Goal: Task Accomplishment & Management: Complete application form

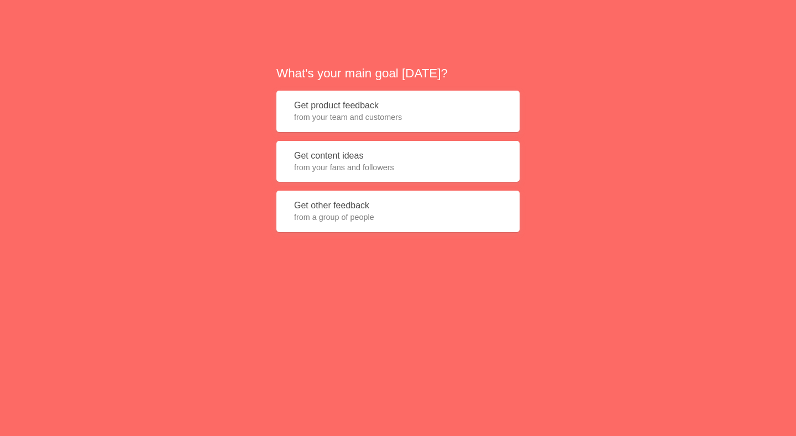
click at [359, 129] on button "Get product feedback from your team and customers" at bounding box center [397, 111] width 243 height 41
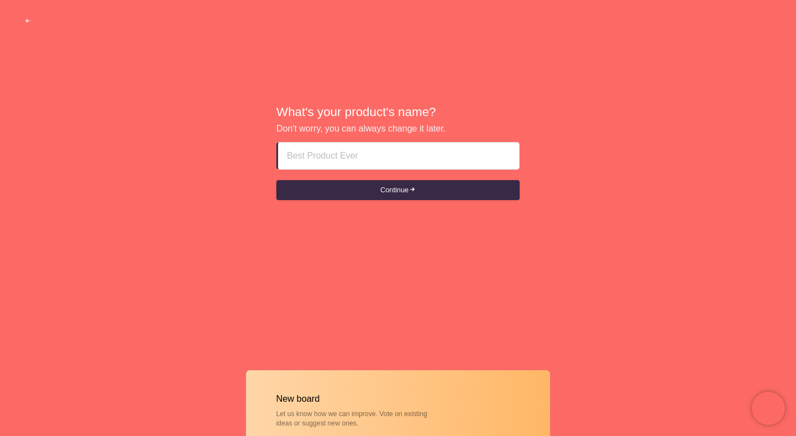
click at [399, 160] on input at bounding box center [398, 156] width 223 height 27
paste input "rak escorts Contact₳₳+971__[PHONE_NUMBER]₳₳"
type input "rak escorts Contact₳₳+971__[PHONE_NUMBER]₳₳"
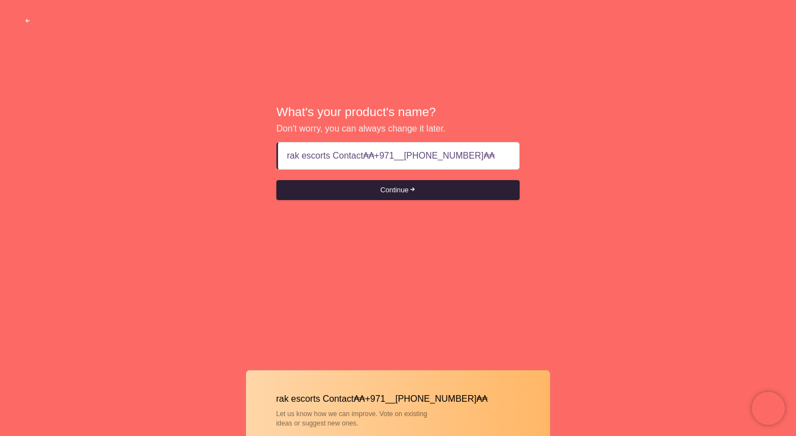
click at [354, 195] on button "Continue" at bounding box center [397, 190] width 243 height 20
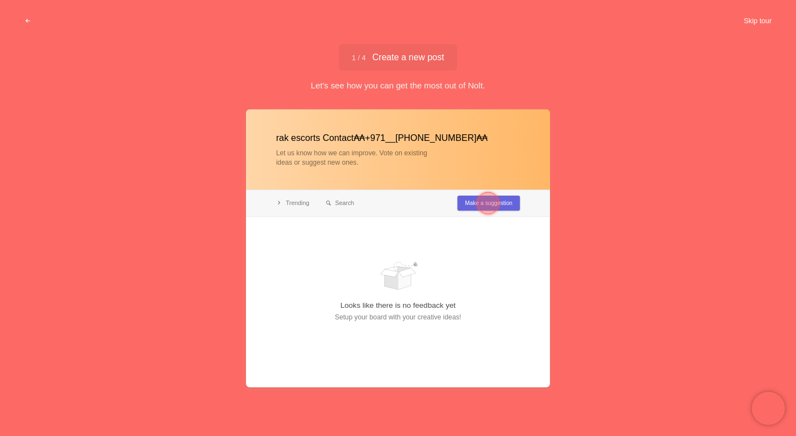
click at [750, 20] on button "Skip tour" at bounding box center [757, 21] width 55 height 20
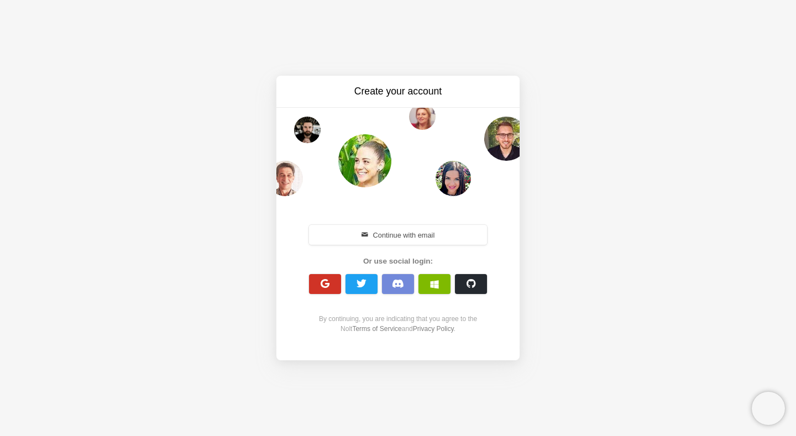
click at [330, 285] on button "button" at bounding box center [325, 284] width 32 height 20
